Goal: Task Accomplishment & Management: Complete application form

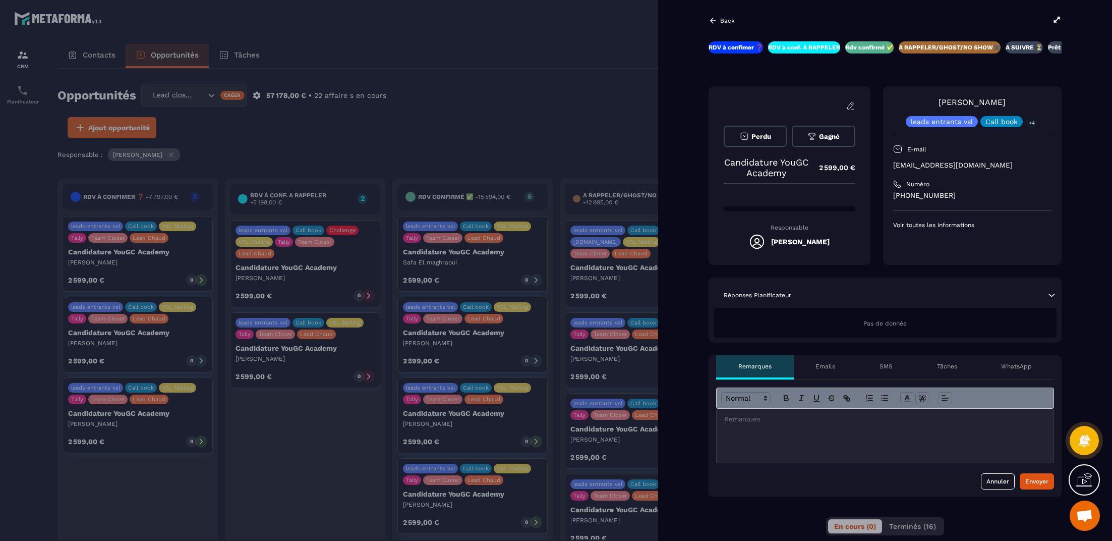
scroll to position [0, 44]
click at [860, 423] on p at bounding box center [885, 419] width 322 height 9
click at [1037, 483] on div "Envoyer" at bounding box center [1037, 481] width 23 height 10
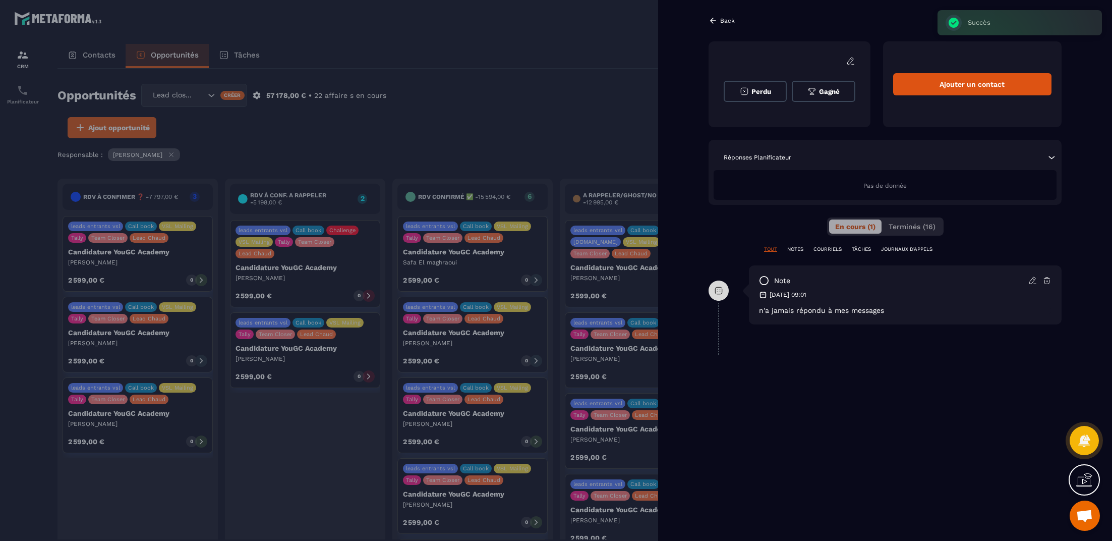
click at [714, 21] on icon at bounding box center [713, 20] width 9 height 9
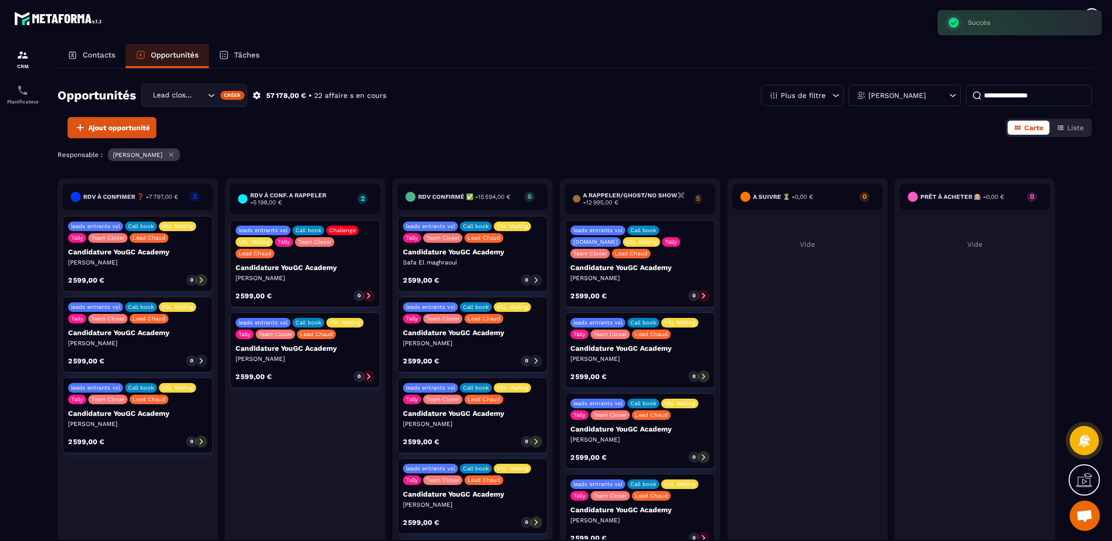
click at [656, 94] on div "Opportunités Lead closing Créer 57 178,00 € • 22 affaire s en cours Plus de fil…" at bounding box center [575, 100] width 1035 height 33
click at [202, 282] on icon at bounding box center [201, 279] width 7 height 7
click at [188, 262] on p "[PERSON_NAME]" at bounding box center [137, 262] width 139 height 8
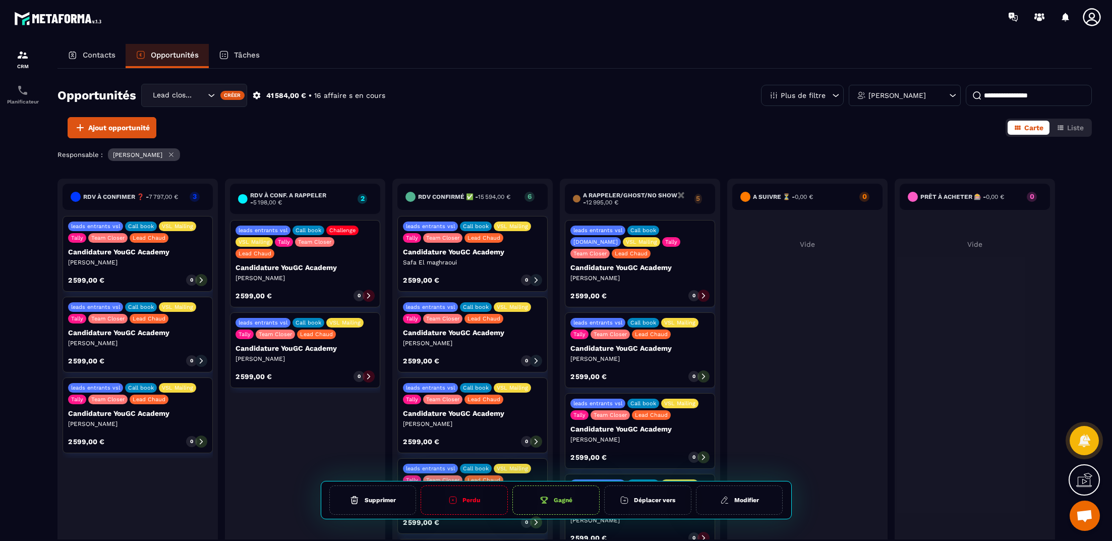
click at [190, 264] on p "[PERSON_NAME]" at bounding box center [137, 262] width 139 height 8
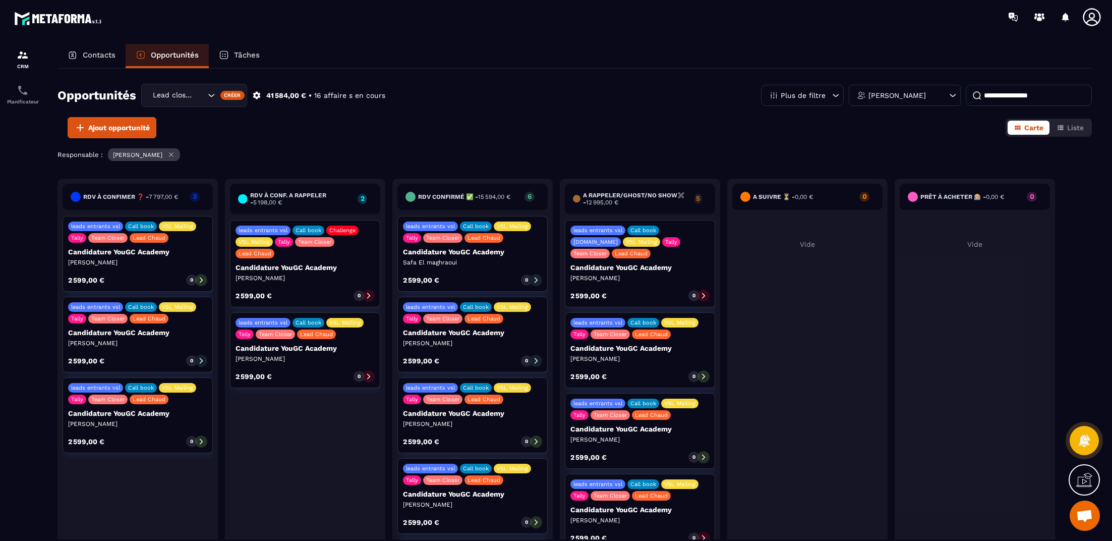
click at [190, 264] on p "[PERSON_NAME]" at bounding box center [137, 262] width 139 height 8
click at [204, 280] on icon at bounding box center [201, 279] width 7 height 7
